Goal: Transaction & Acquisition: Purchase product/service

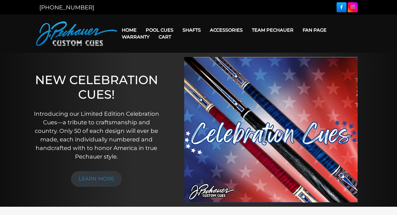
click at [168, 30] on link "Cart" at bounding box center [165, 37] width 22 height 15
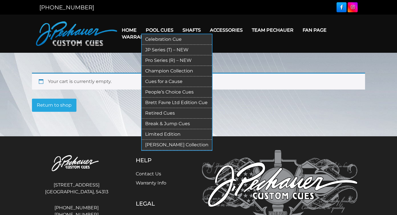
click at [152, 29] on link "Pool Cues" at bounding box center [159, 30] width 37 height 15
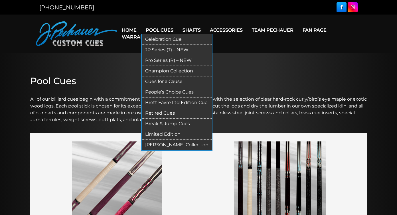
click at [166, 59] on link "Pro Series (R) – NEW" at bounding box center [177, 60] width 70 height 11
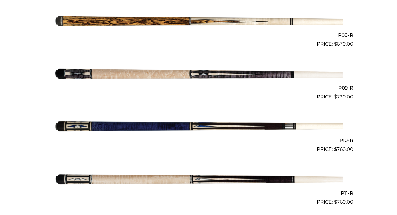
scroll to position [553, 0]
